Goal: Download file/media

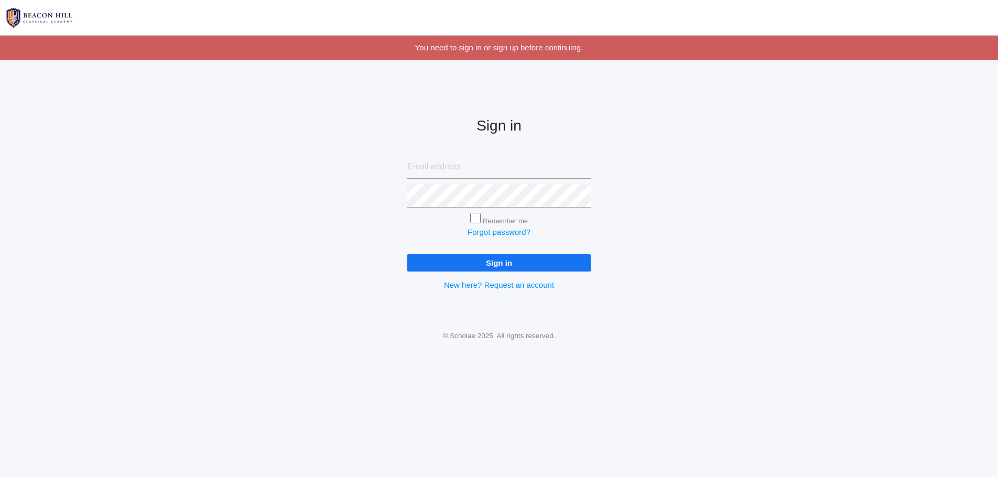
type input "[EMAIL_ADDRESS][DOMAIN_NAME]"
click at [546, 258] on input "Sign in" at bounding box center [498, 262] width 183 height 17
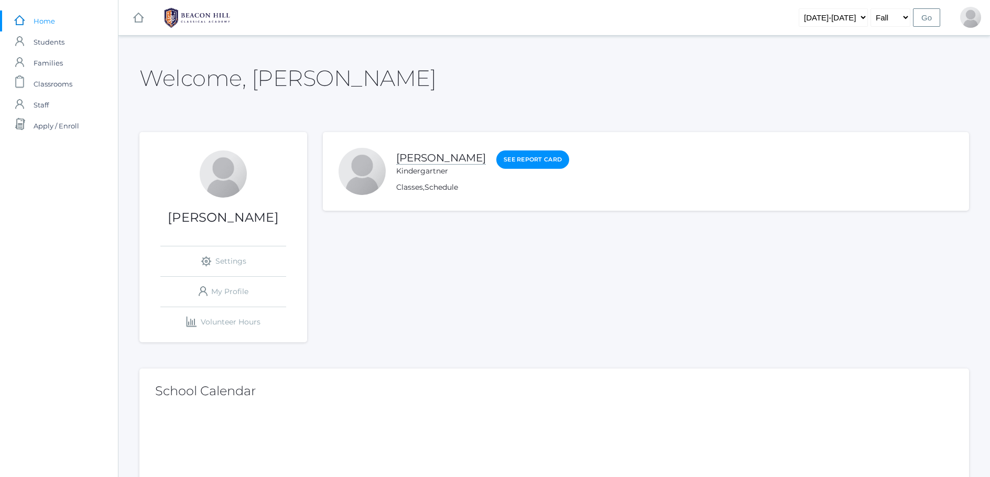
click at [425, 159] on link "[PERSON_NAME]" at bounding box center [441, 157] width 90 height 13
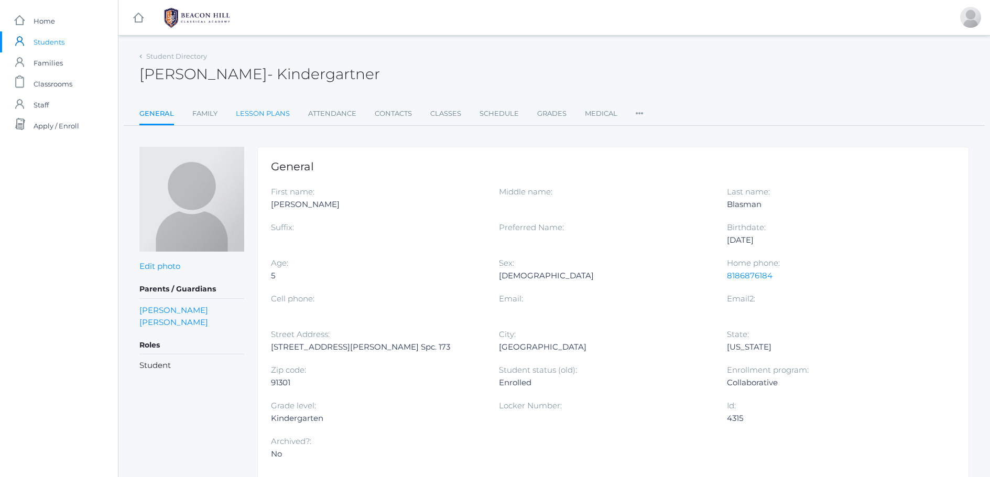
click at [273, 117] on link "Lesson Plans" at bounding box center [263, 113] width 54 height 21
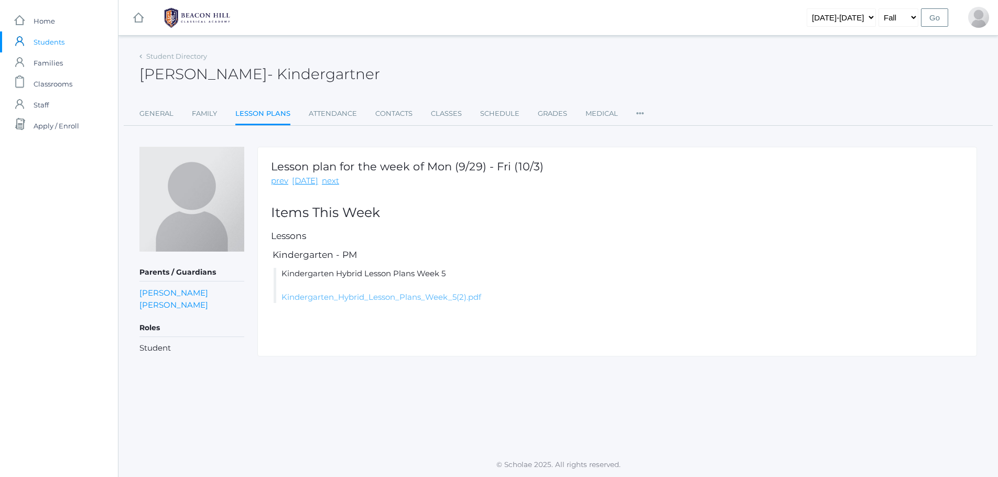
click at [421, 297] on link "Kindergarten_Hybrid_Lesson_Plans_Week_5(2).pdf" at bounding box center [381, 297] width 200 height 10
